Goal: Check status: Check status

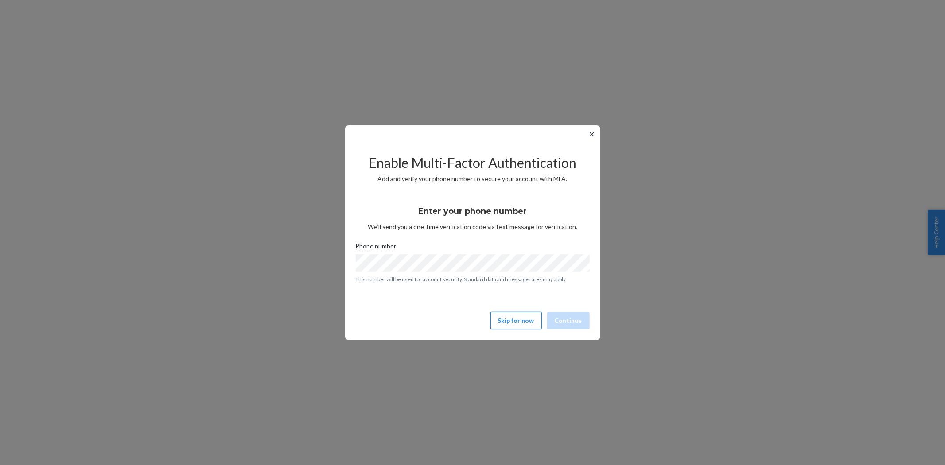
click at [510, 321] on button "Skip for now" at bounding box center [515, 321] width 51 height 18
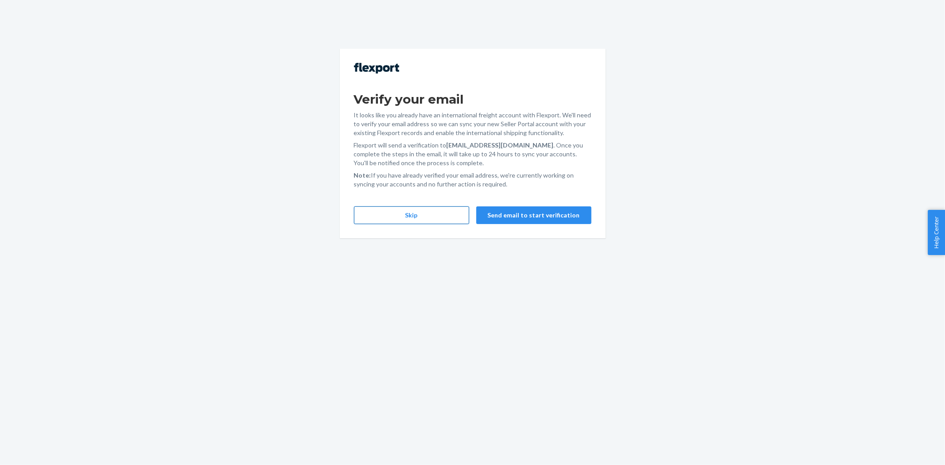
click at [421, 212] on button "Skip" at bounding box center [411, 215] width 115 height 18
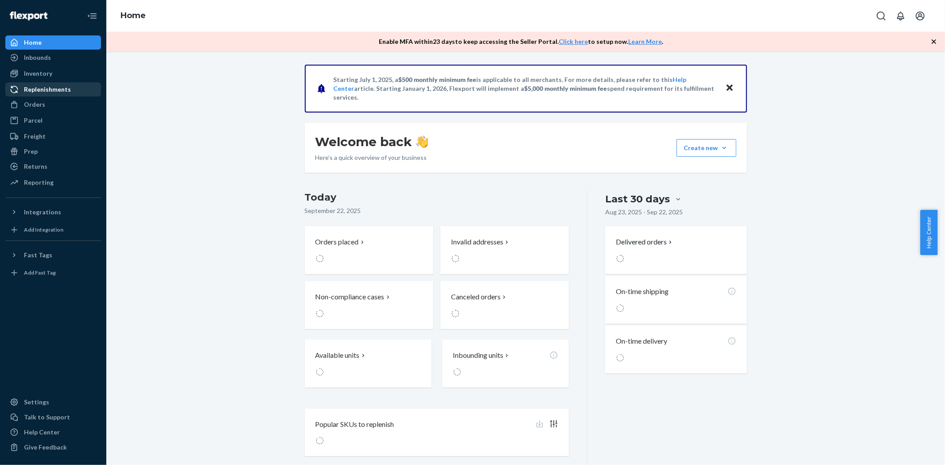
click at [48, 92] on div "Replenishments" at bounding box center [47, 89] width 47 height 9
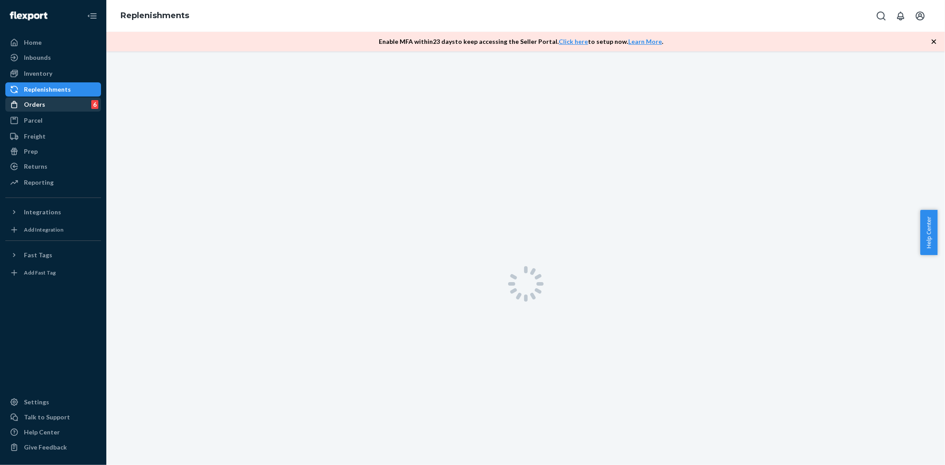
click at [47, 104] on div "Orders 6" at bounding box center [53, 104] width 94 height 12
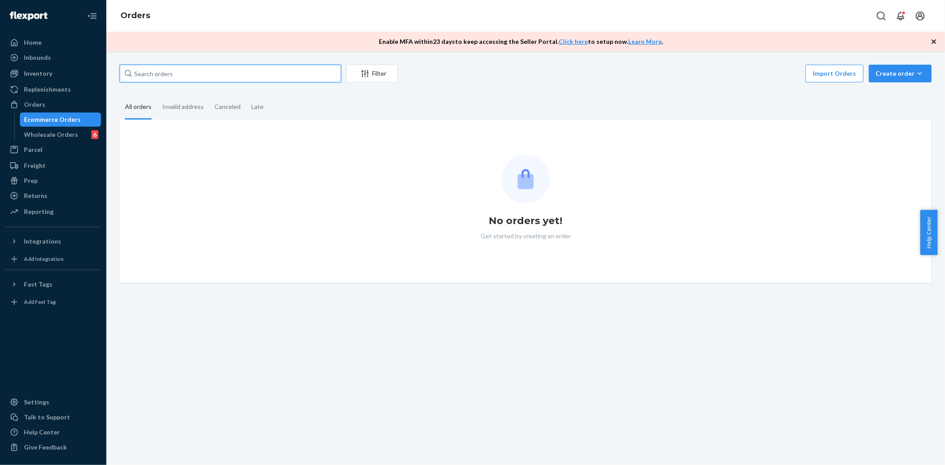
click at [204, 74] on input "text" at bounding box center [230, 74] width 221 height 18
paste input "MU02415611336"
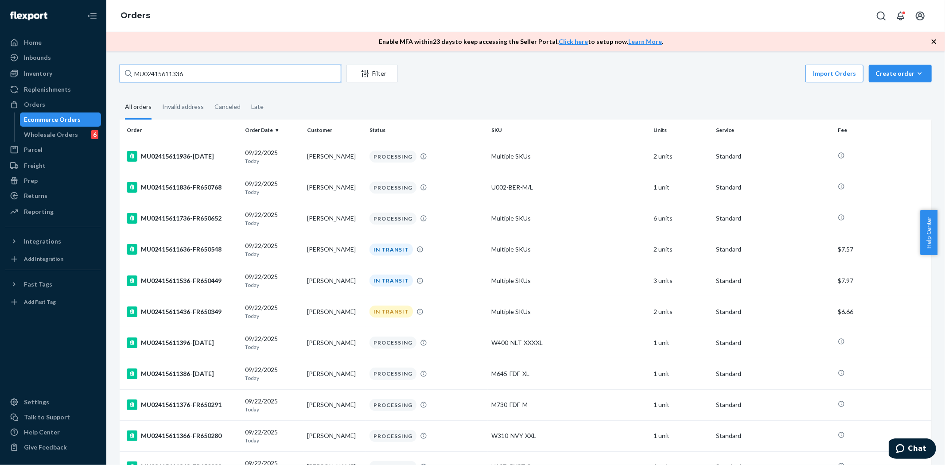
type input "MU02415611336"
click at [385, 72] on div "Filter" at bounding box center [372, 73] width 50 height 9
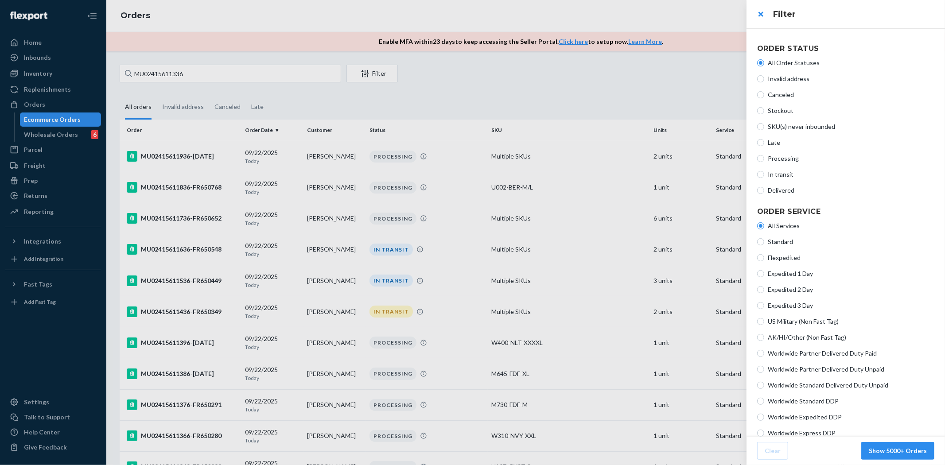
drag, startPoint x: 784, startPoint y: 157, endPoint x: 777, endPoint y: 157, distance: 6.7
click at [783, 157] on span "Processing" at bounding box center [851, 158] width 167 height 9
click at [764, 157] on input "Processing" at bounding box center [760, 158] width 7 height 7
radio input "true"
radio input "false"
